Goal: Information Seeking & Learning: Learn about a topic

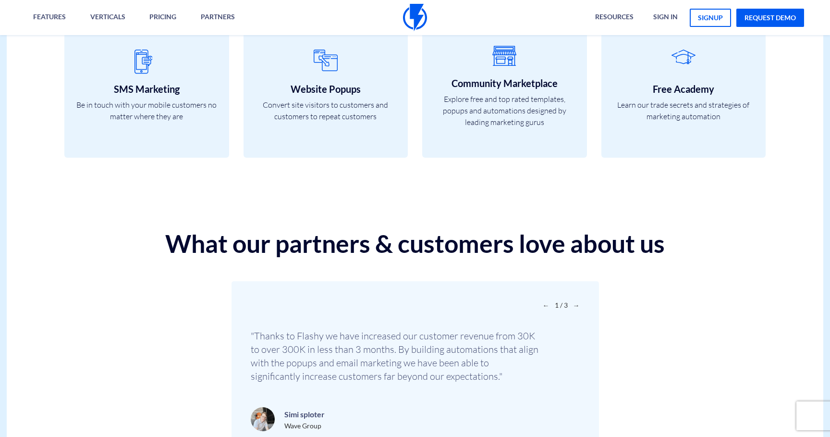
scroll to position [3387, 0]
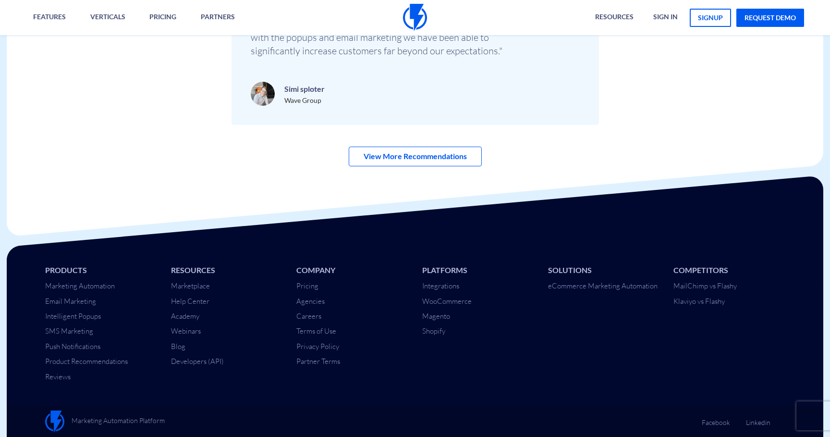
click at [360, 327] on li "Terms of Use" at bounding box center [351, 331] width 111 height 10
click at [167, 358] on div "Resources Marketplace Help Center Academy Webinars Blog Developers (API)" at bounding box center [227, 318] width 126 height 106
click at [173, 358] on link "Developers (API)" at bounding box center [197, 361] width 53 height 9
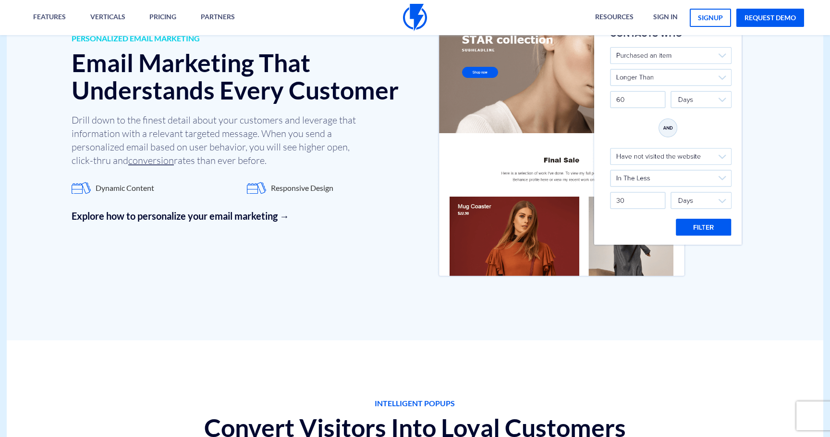
scroll to position [1322, 0]
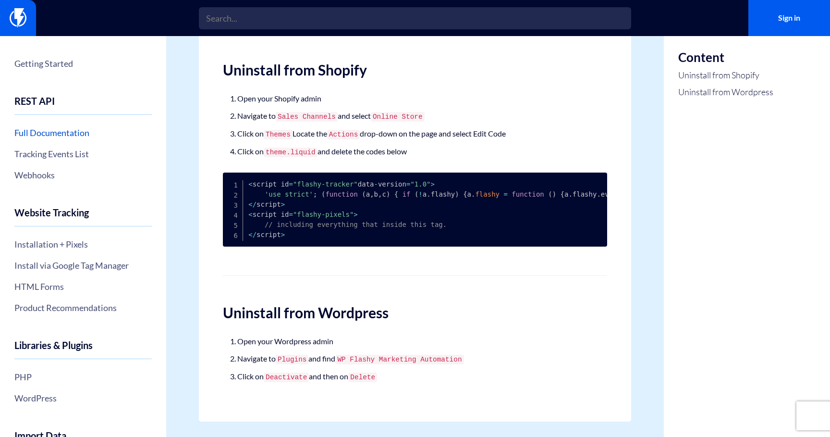
click at [54, 129] on link "Full Documentation" at bounding box center [82, 132] width 137 height 16
